Goal: Check status: Check status

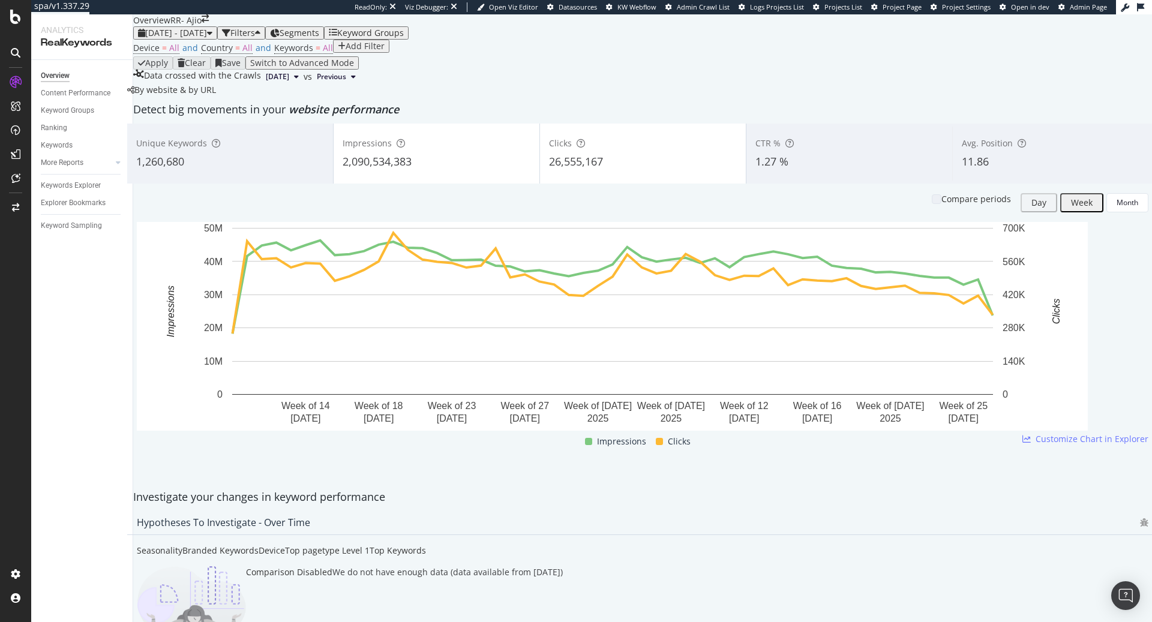
click at [207, 38] on span "[DATE] - [DATE]" at bounding box center [176, 32] width 62 height 11
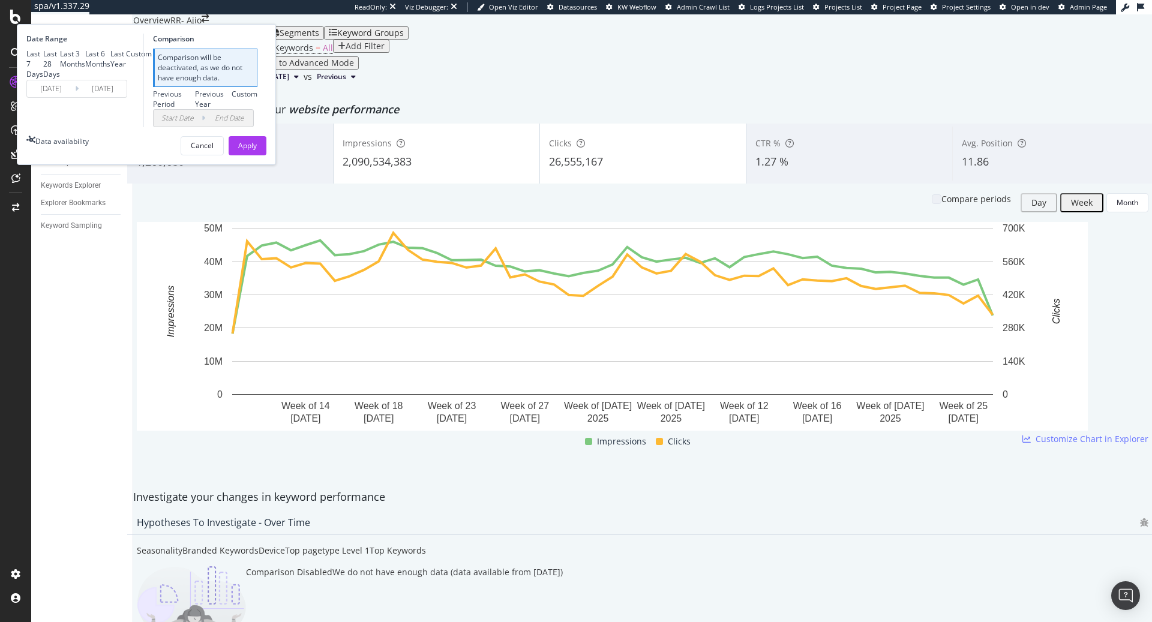
click at [126, 69] on div "Last Year" at bounding box center [118, 59] width 16 height 20
type input "[DATE]"
click at [266, 155] on button "Apply" at bounding box center [248, 145] width 38 height 19
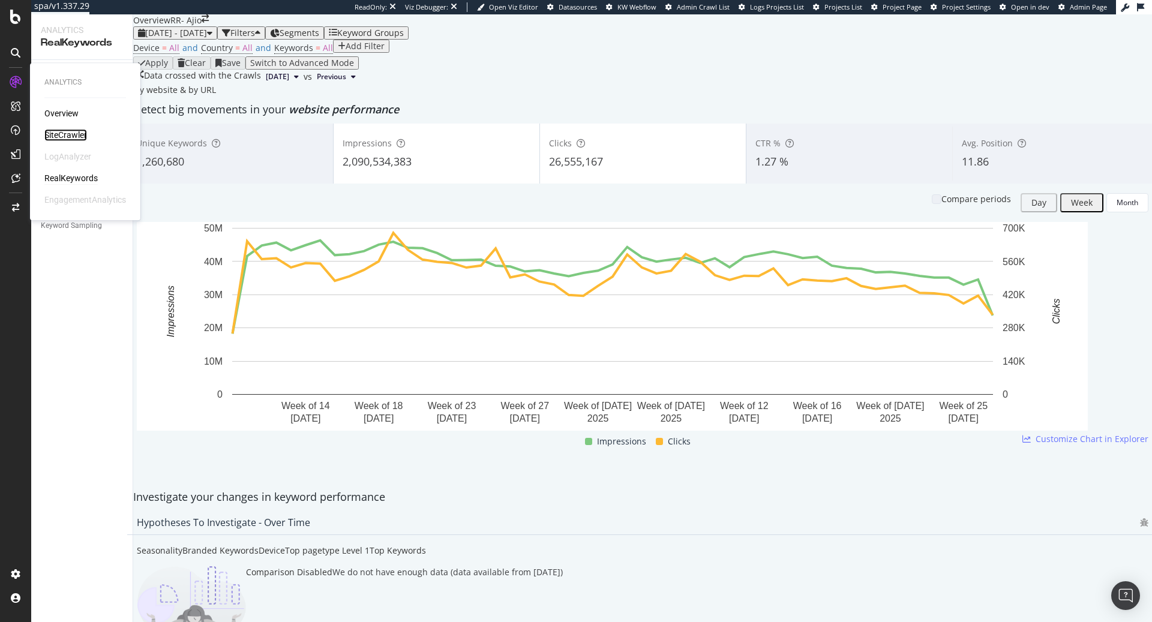
click at [71, 135] on div "SiteCrawler" at bounding box center [65, 135] width 43 height 12
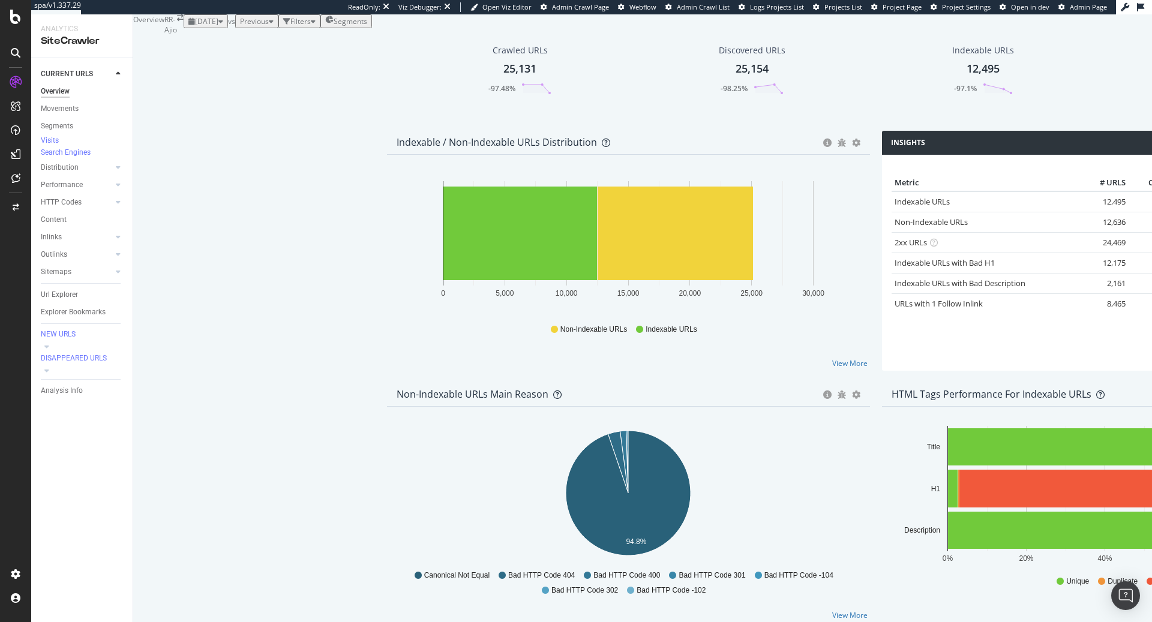
click at [198, 28] on button "[DATE]" at bounding box center [206, 21] width 44 height 14
click at [184, 128] on div "2025 Aug. 5th" at bounding box center [171, 124] width 23 height 11
